Goal: Information Seeking & Learning: Learn about a topic

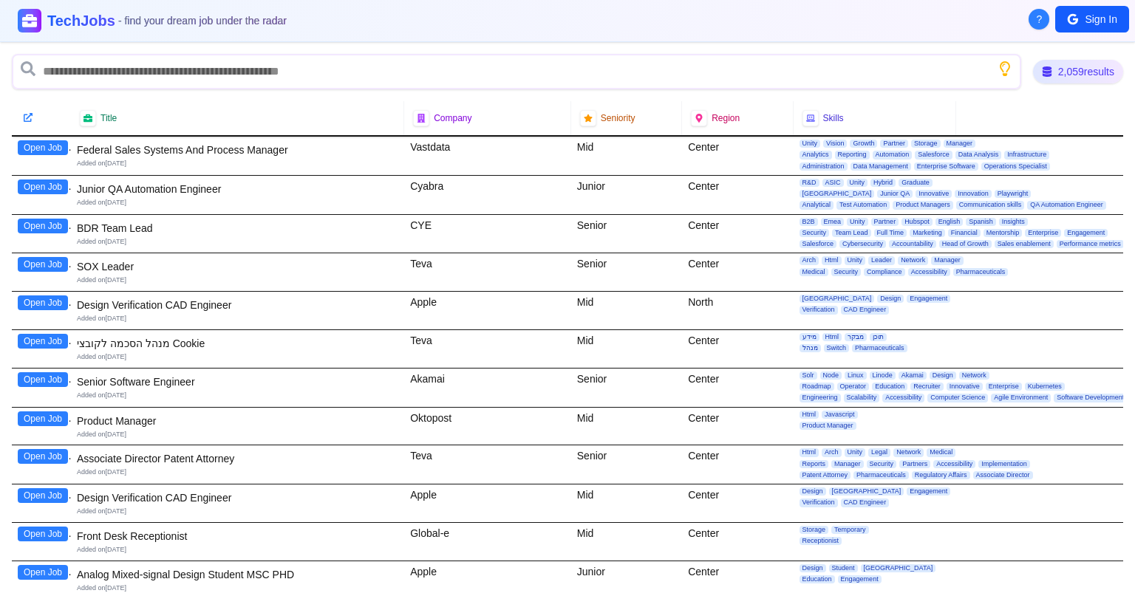
click at [44, 180] on button "Open Job" at bounding box center [43, 187] width 50 height 15
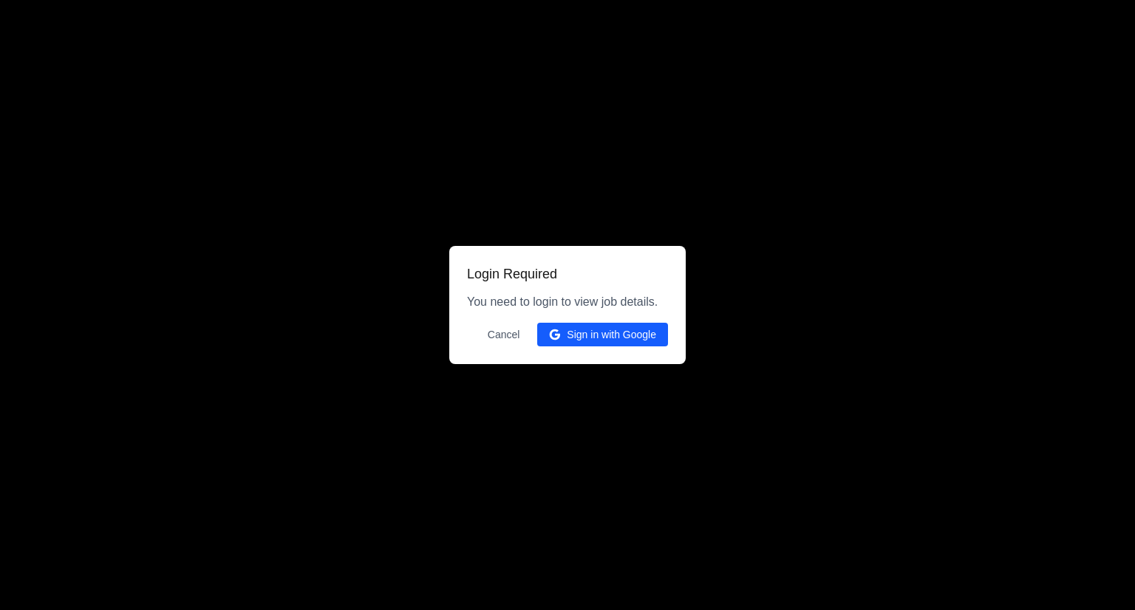
click at [518, 335] on button "Cancel" at bounding box center [504, 335] width 50 height 24
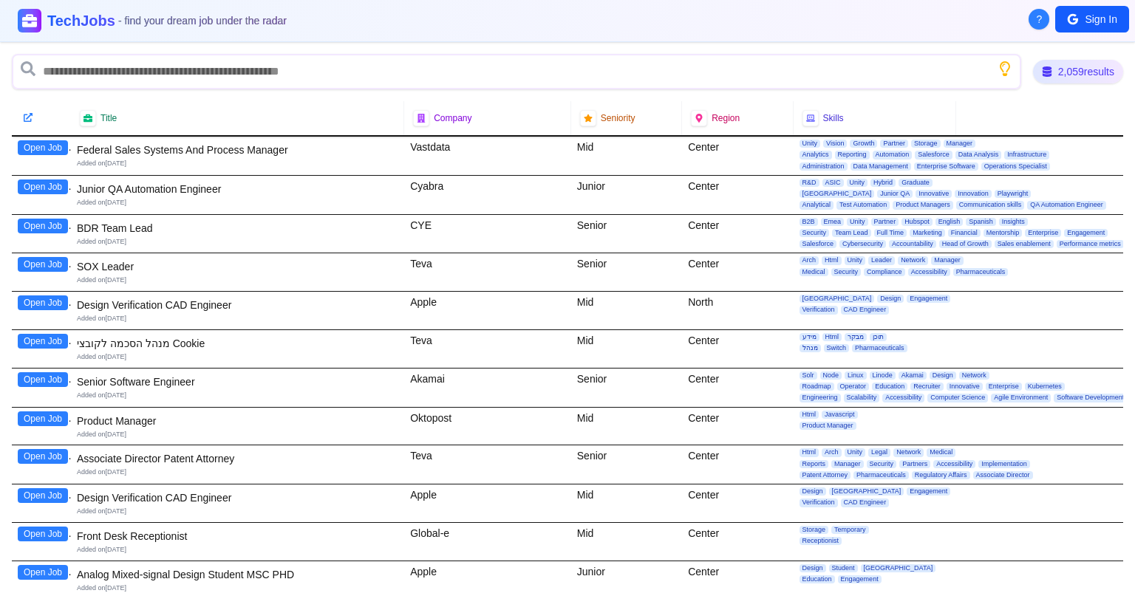
click at [57, 180] on button "Open Job" at bounding box center [43, 187] width 50 height 15
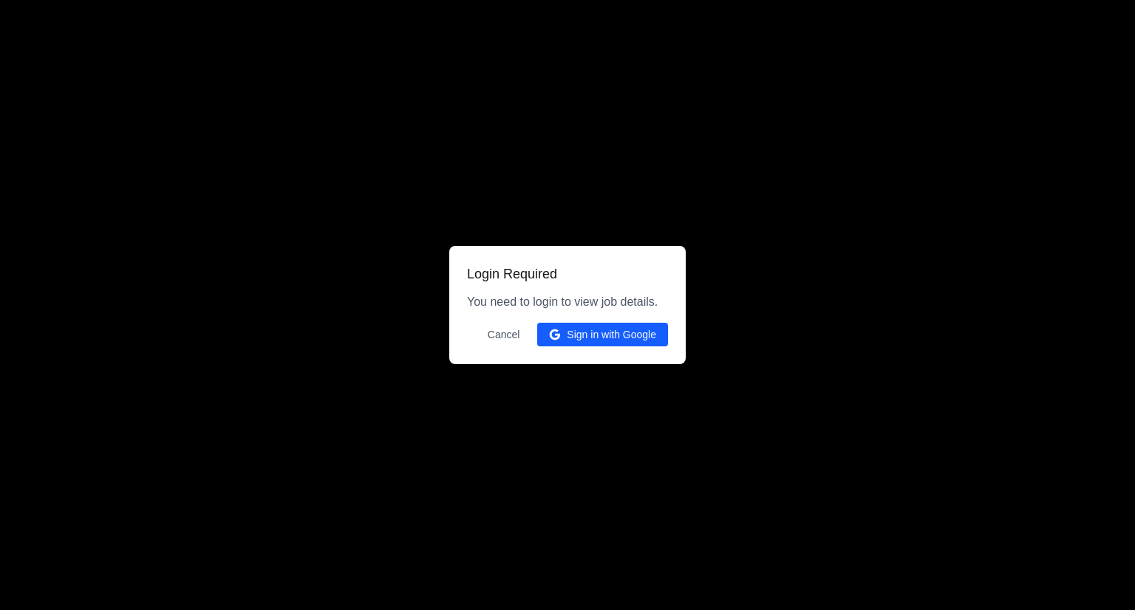
click at [743, 206] on div at bounding box center [567, 305] width 1135 height 610
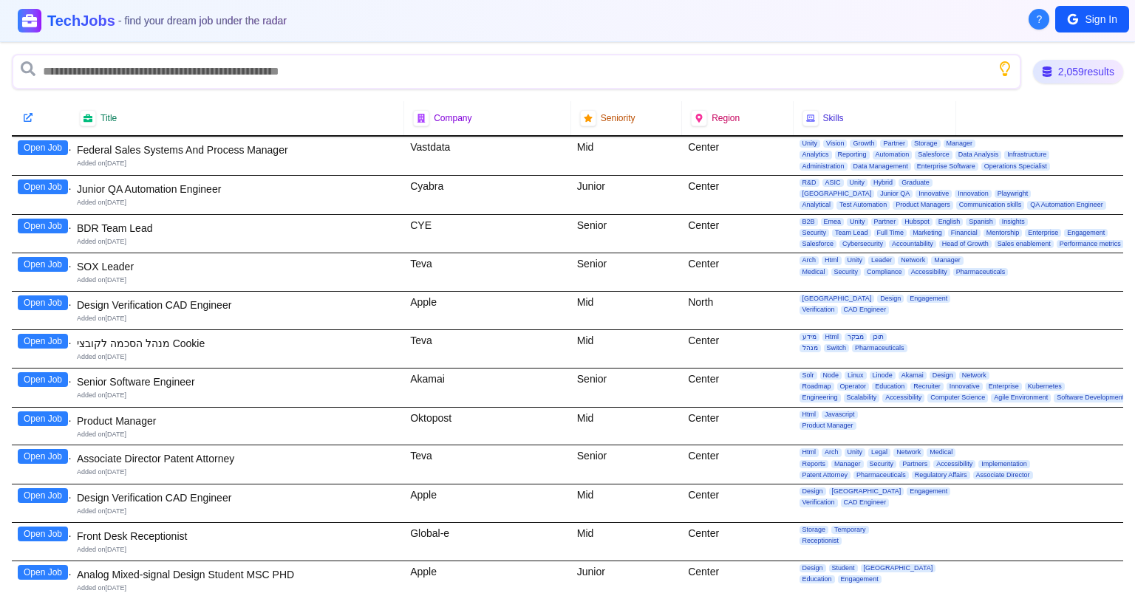
click at [431, 184] on div "Cyabra" at bounding box center [487, 195] width 167 height 38
copy div "Cyabra"
click at [1089, 21] on button "Sign In" at bounding box center [1092, 19] width 74 height 27
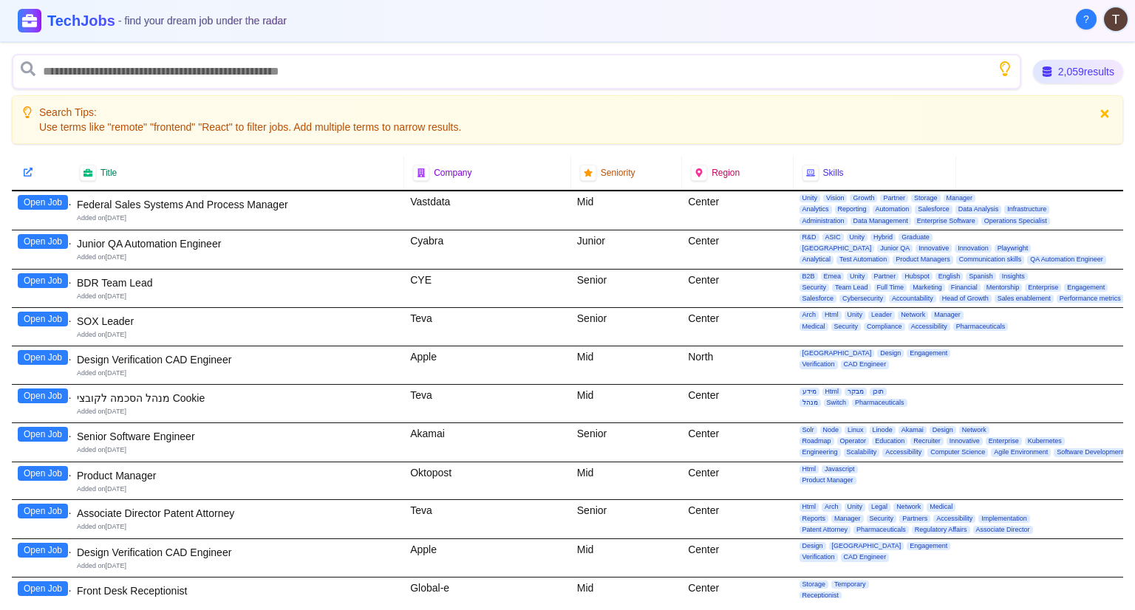
click at [37, 237] on button "Open Job" at bounding box center [43, 241] width 50 height 15
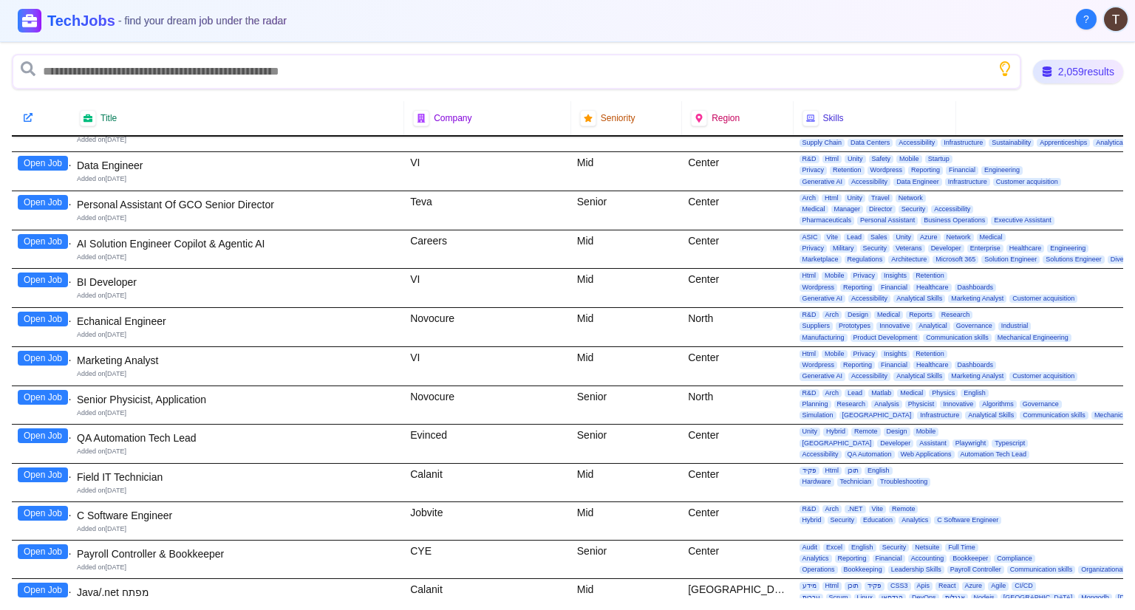
scroll to position [3103, 0]
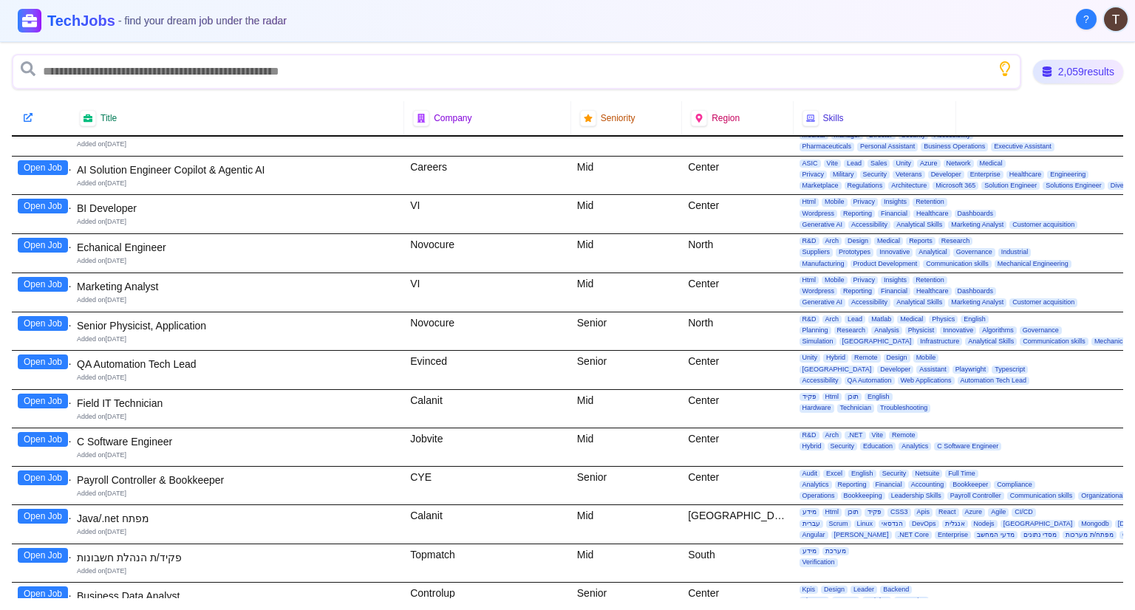
click at [28, 432] on button "Open Job" at bounding box center [43, 439] width 50 height 15
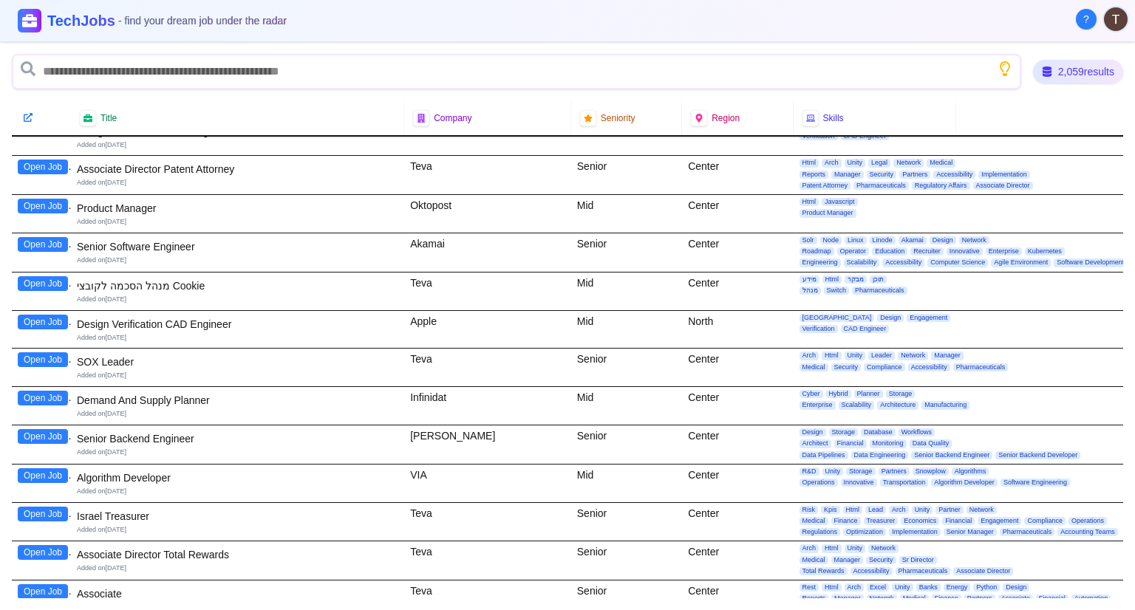
scroll to position [6722, 0]
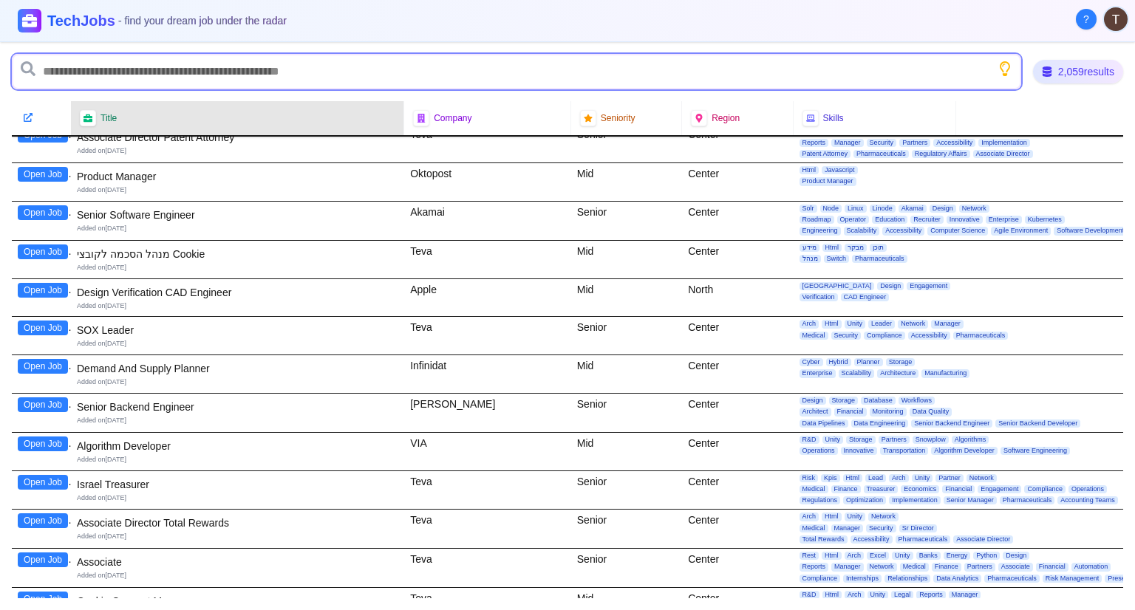
click at [167, 72] on input "text" at bounding box center [516, 71] width 1009 height 35
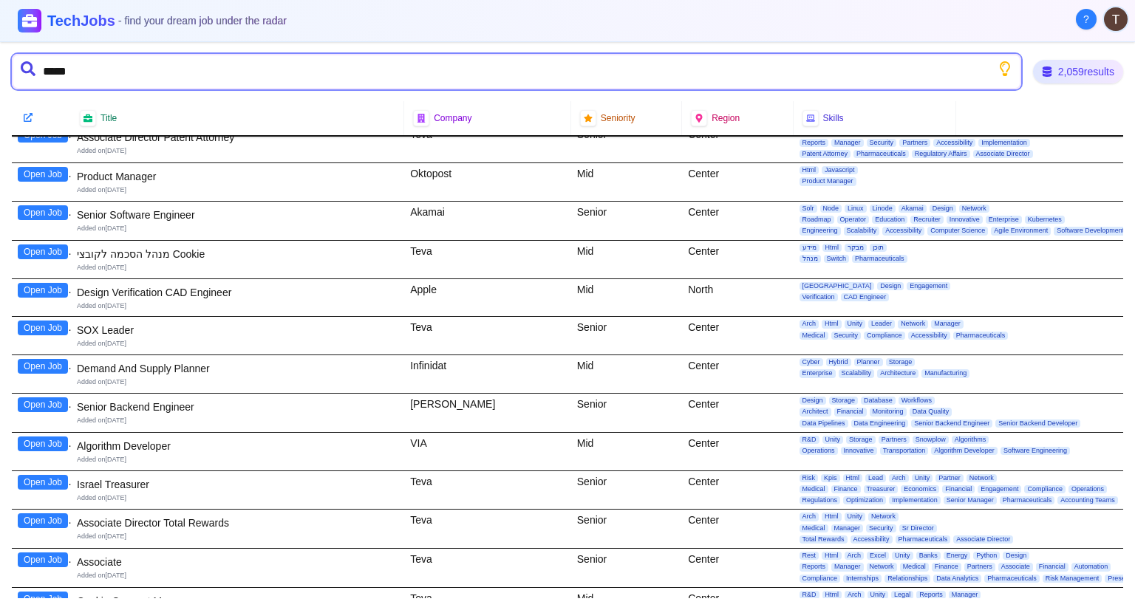
type input "******"
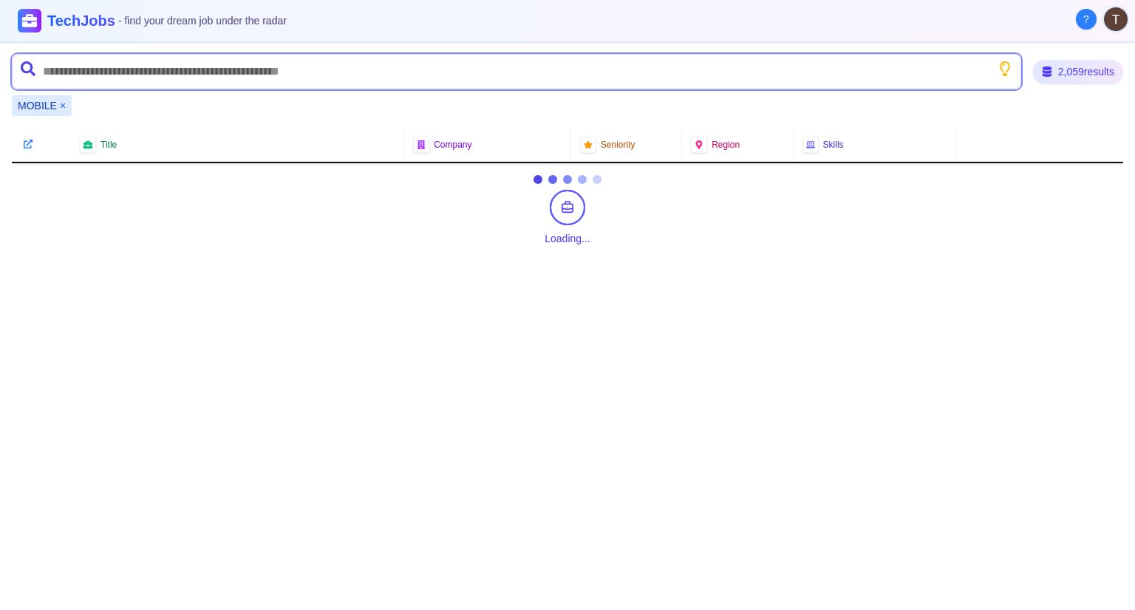
scroll to position [0, 0]
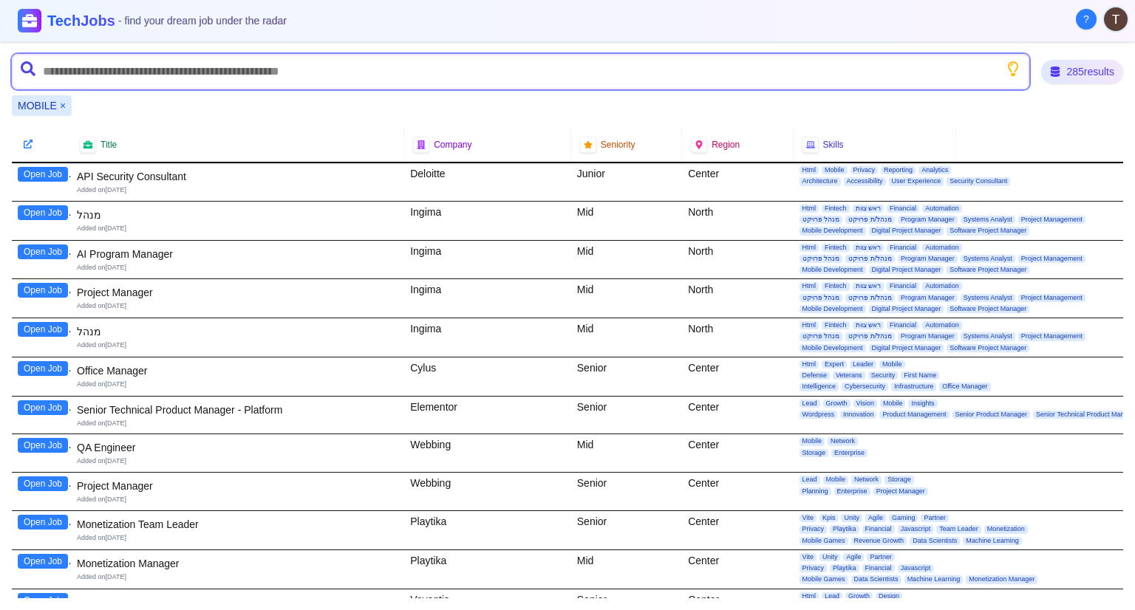
click at [191, 68] on input "text" at bounding box center [520, 71] width 1017 height 35
type input "*******"
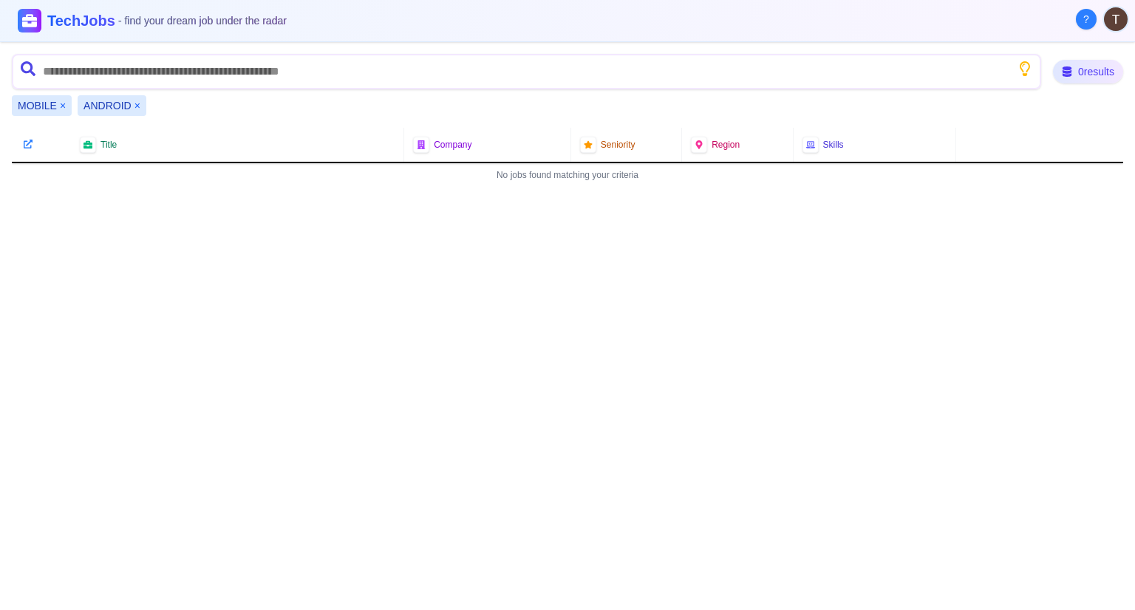
click at [66, 103] on div "MOBILE ×" at bounding box center [42, 105] width 60 height 21
click at [64, 101] on button "×" at bounding box center [63, 105] width 6 height 15
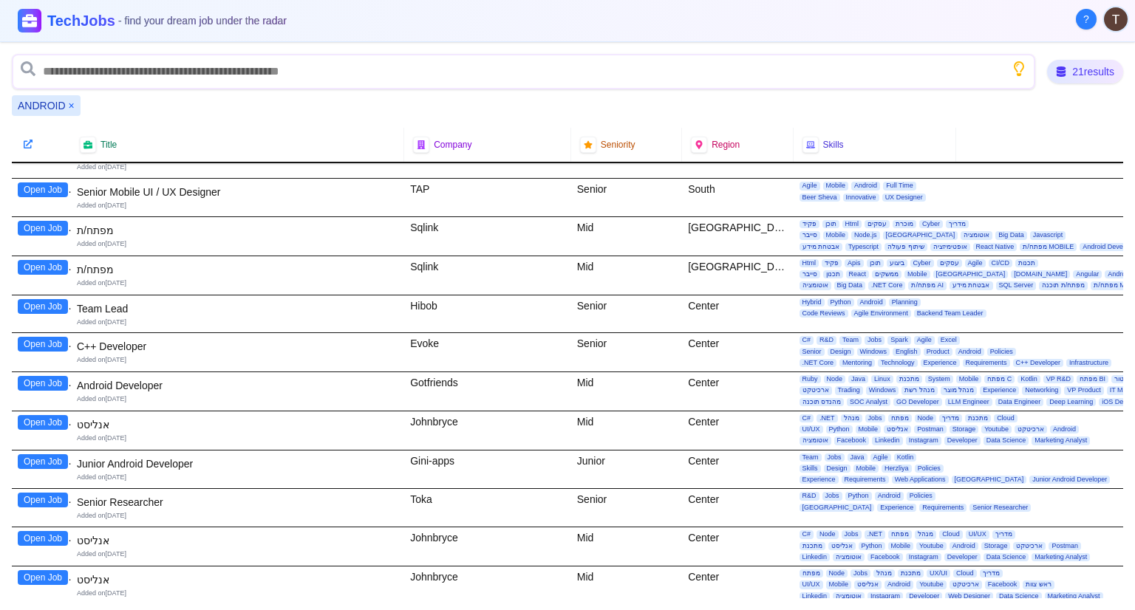
scroll to position [406, 0]
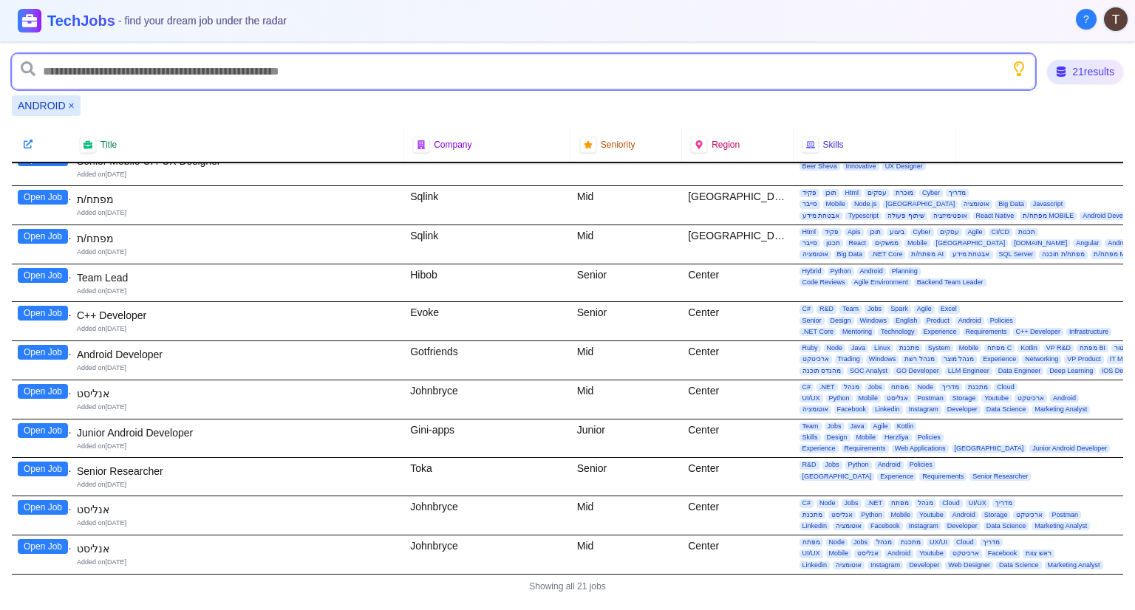
click at [216, 57] on input "text" at bounding box center [523, 71] width 1023 height 35
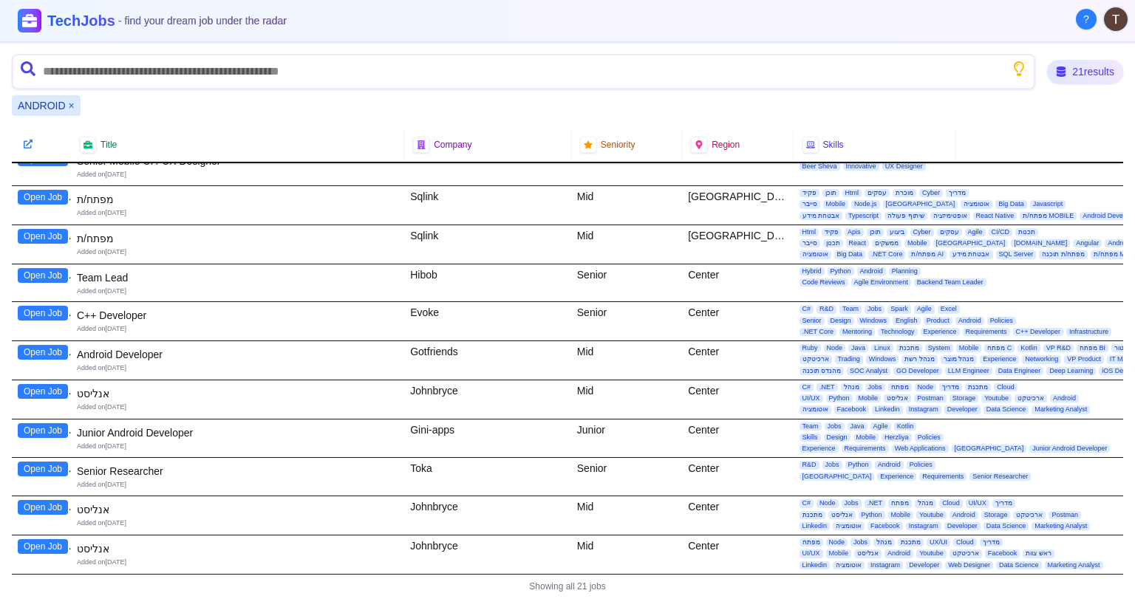
click at [73, 104] on button "×" at bounding box center [72, 105] width 6 height 15
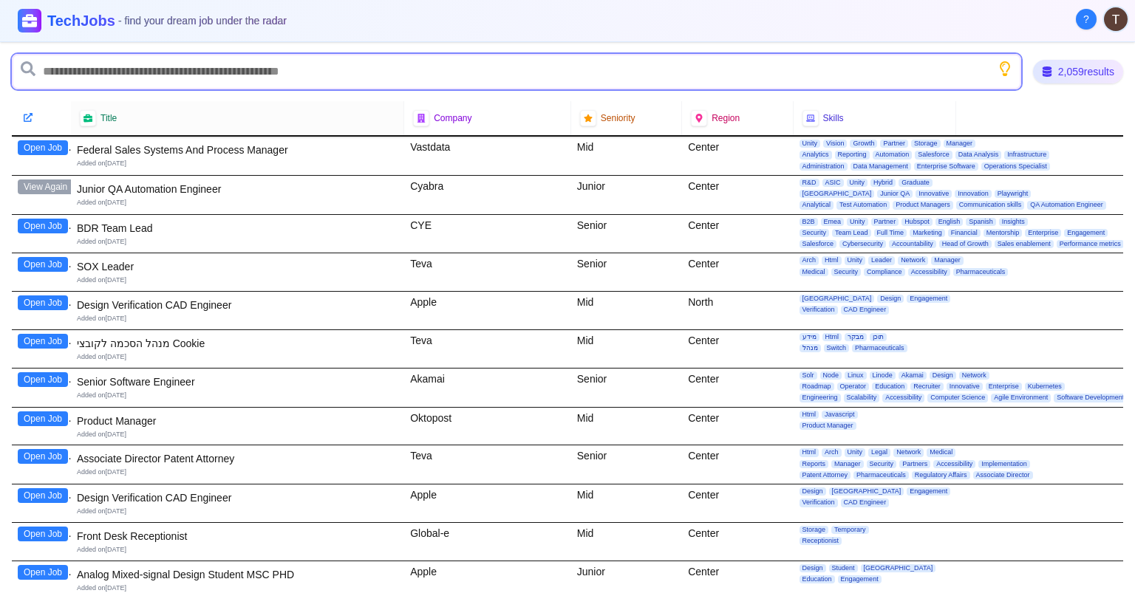
click at [81, 78] on input "text" at bounding box center [516, 71] width 1009 height 35
type input "***"
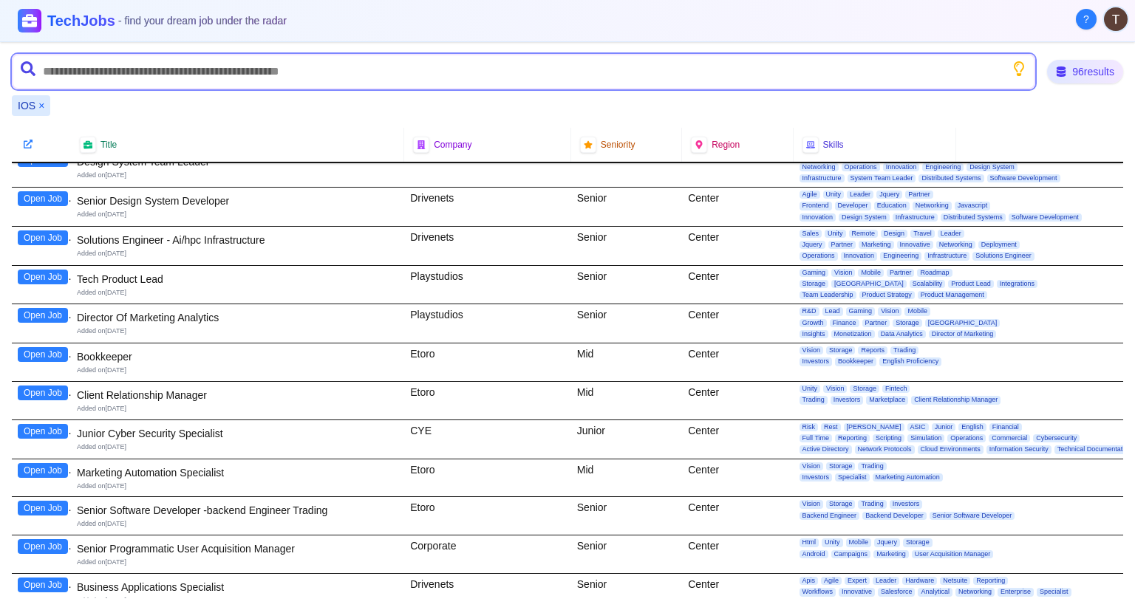
scroll to position [517, 0]
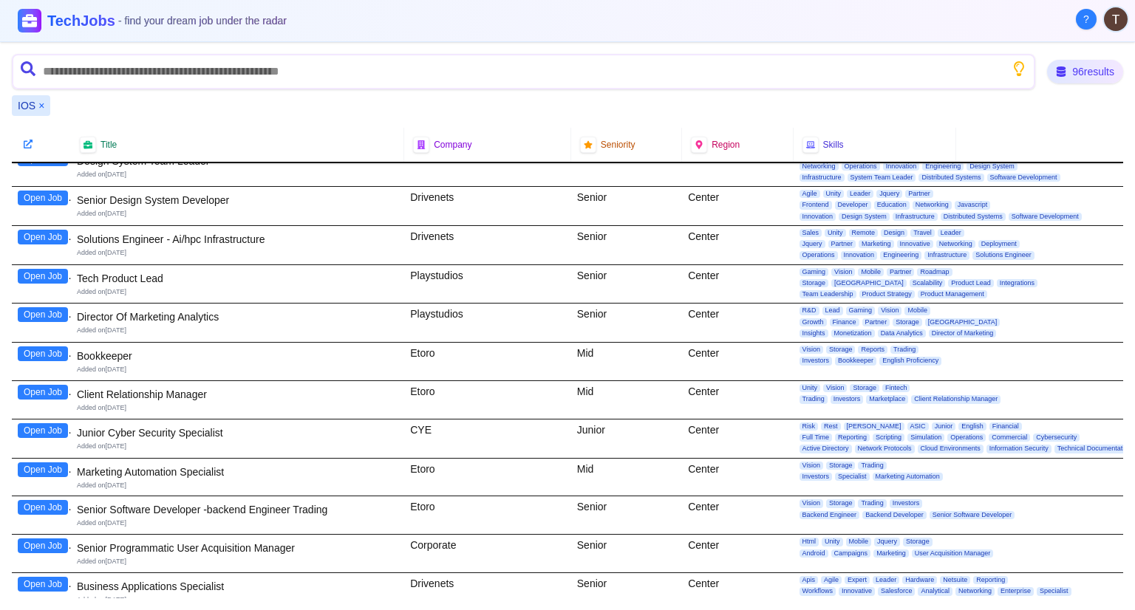
click at [35, 431] on button "Open Job" at bounding box center [43, 430] width 50 height 15
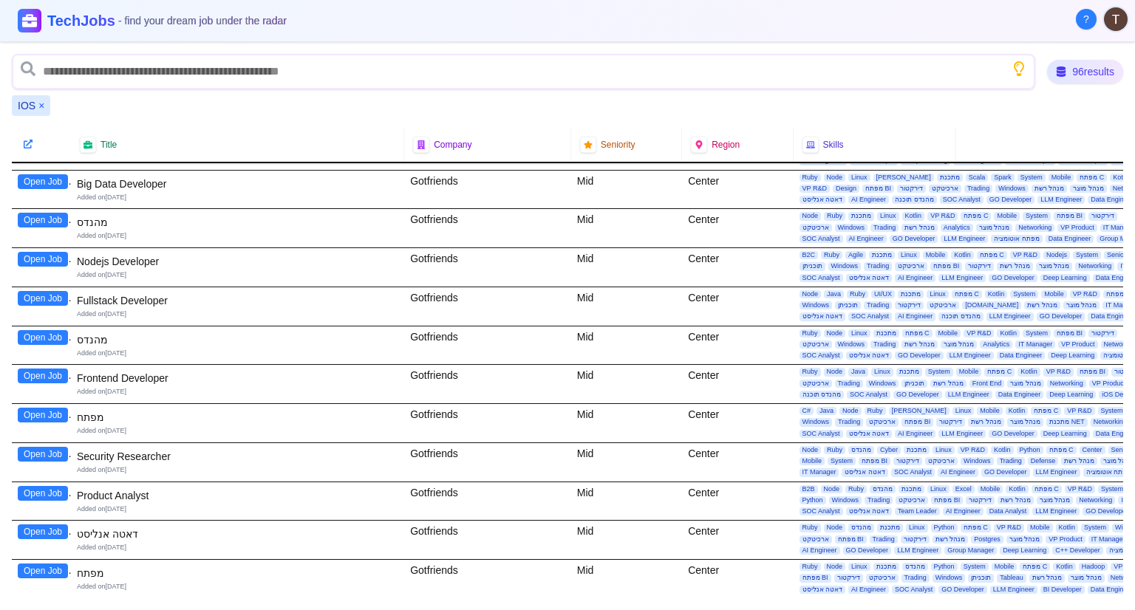
scroll to position [2881, 0]
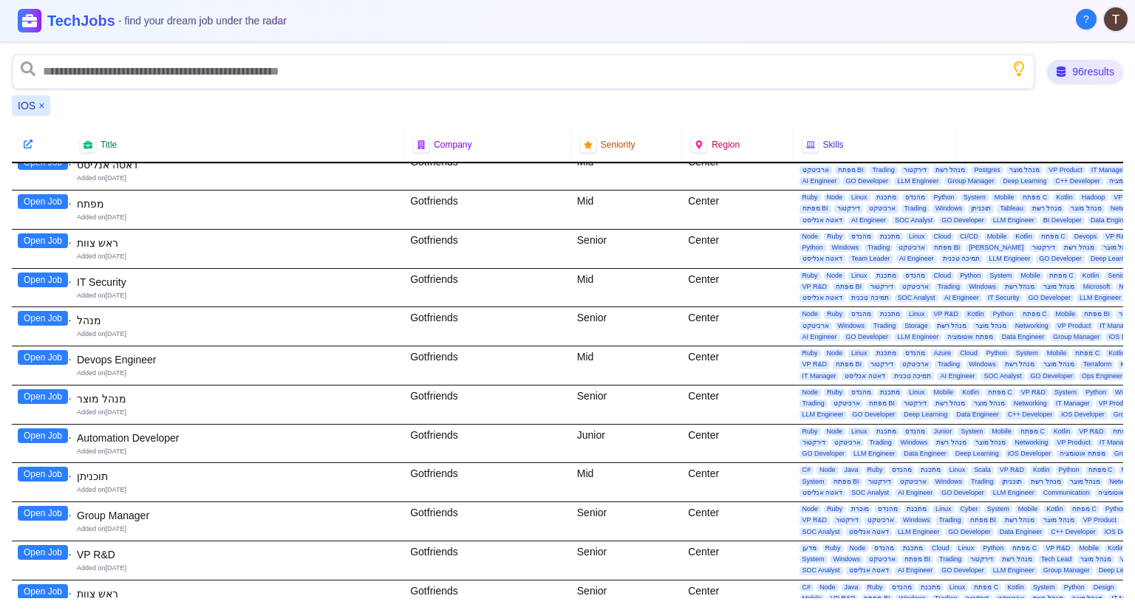
click at [63, 428] on button "Open Job" at bounding box center [43, 435] width 50 height 15
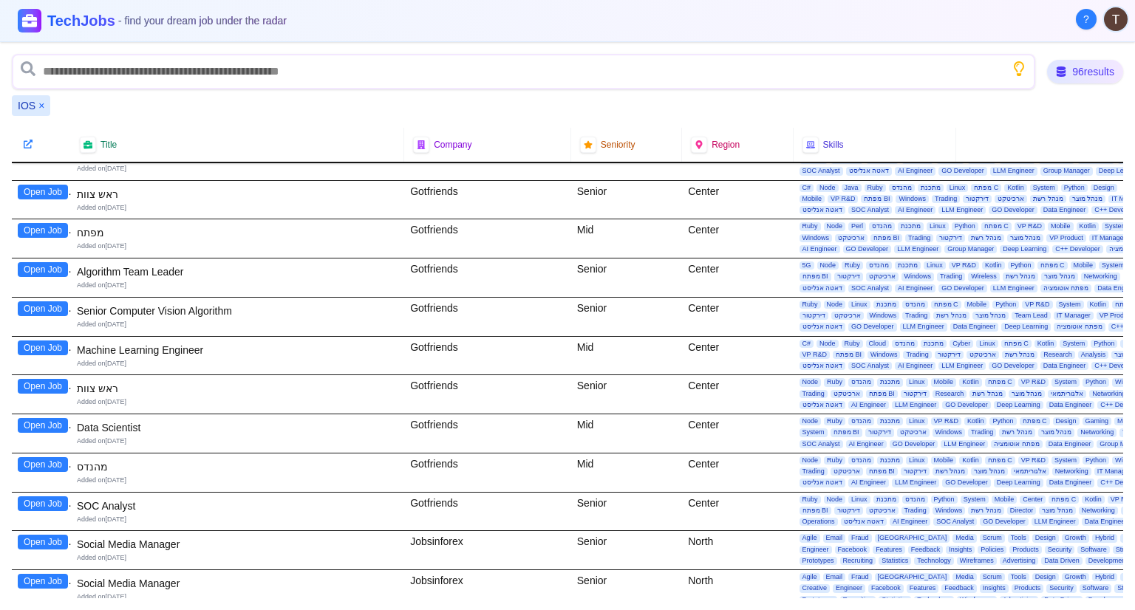
scroll to position [3311, 0]
